Goal: Go to known website: Access a specific website the user already knows

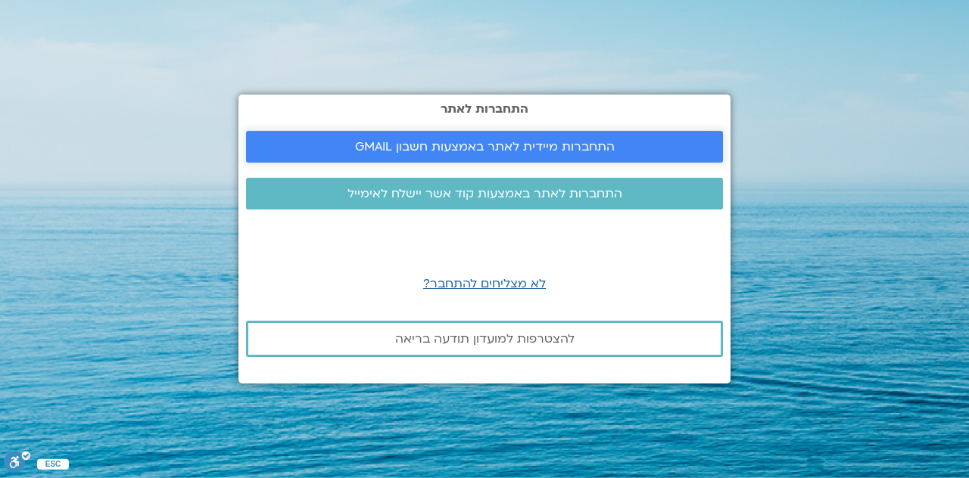
click at [554, 148] on span "התחברות מיידית לאתר באמצעות חשבון GMAIL" at bounding box center [485, 147] width 260 height 14
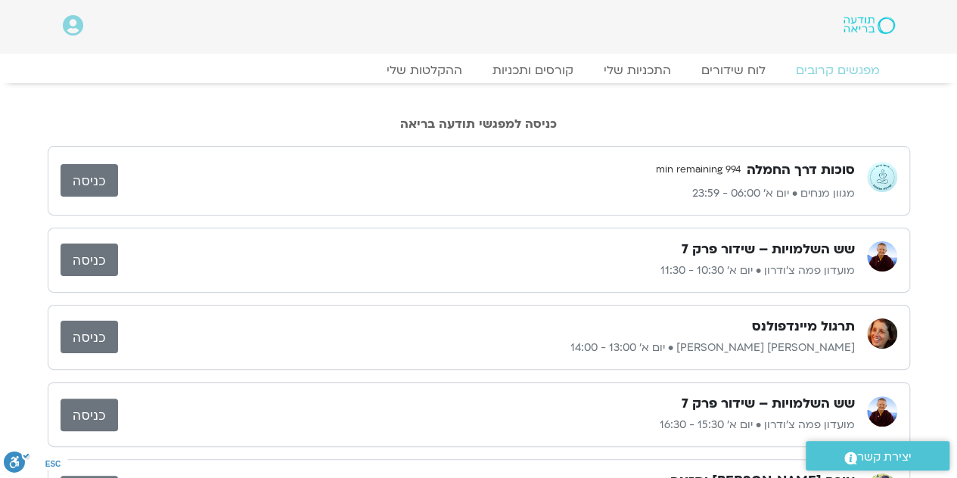
click at [94, 248] on link "כניסה" at bounding box center [90, 260] width 58 height 33
